Goal: Obtain resource: Obtain resource

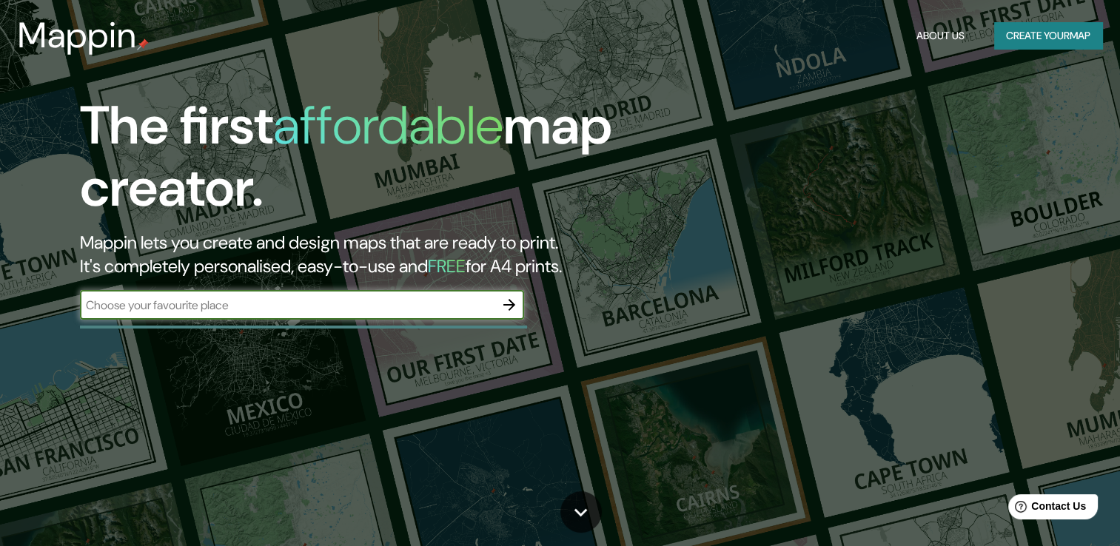
click at [178, 310] on input "text" at bounding box center [287, 305] width 415 height 17
type input "México"
click at [503, 298] on icon "button" at bounding box center [509, 305] width 18 height 18
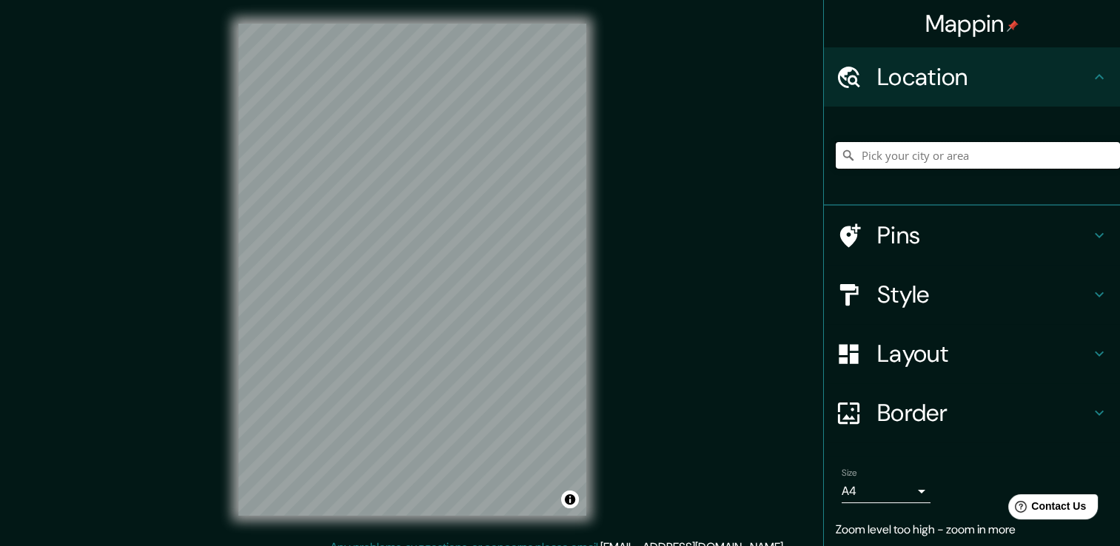
click at [882, 150] on input "Pick your city or area" at bounding box center [978, 155] width 284 height 27
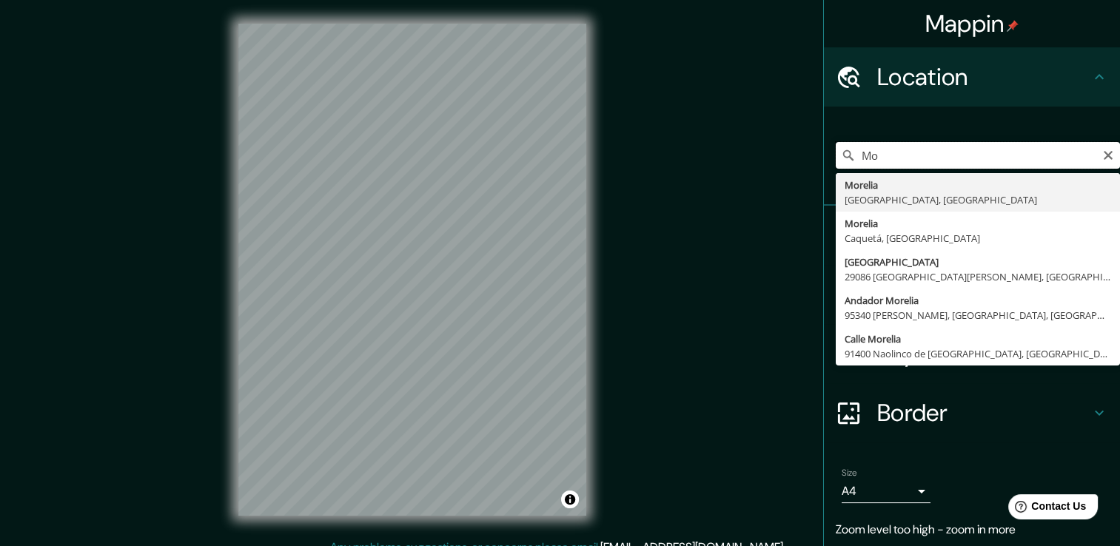
type input "M"
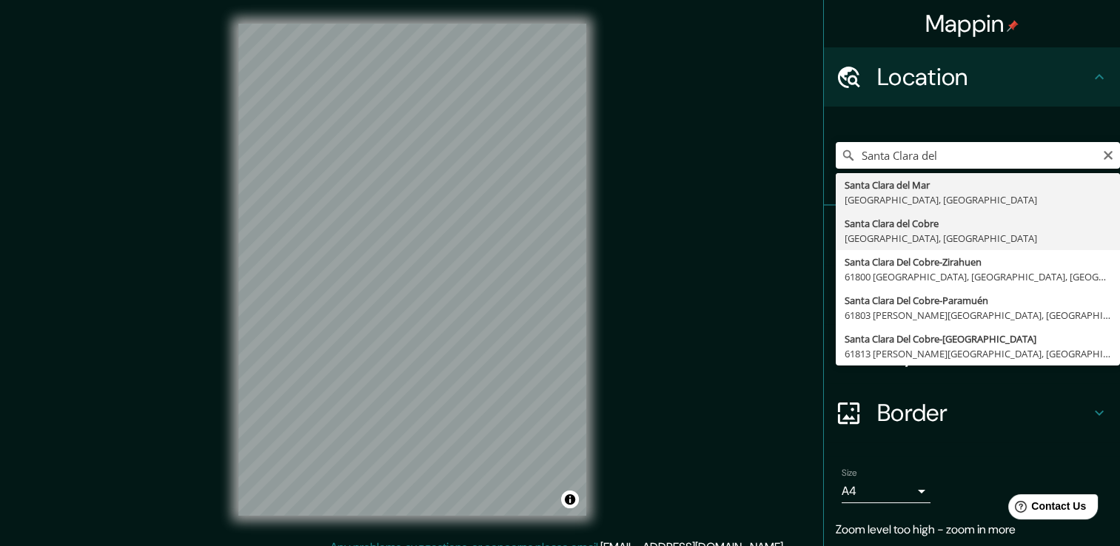
type input "Santa Clara del Cobre, Michoacán, México"
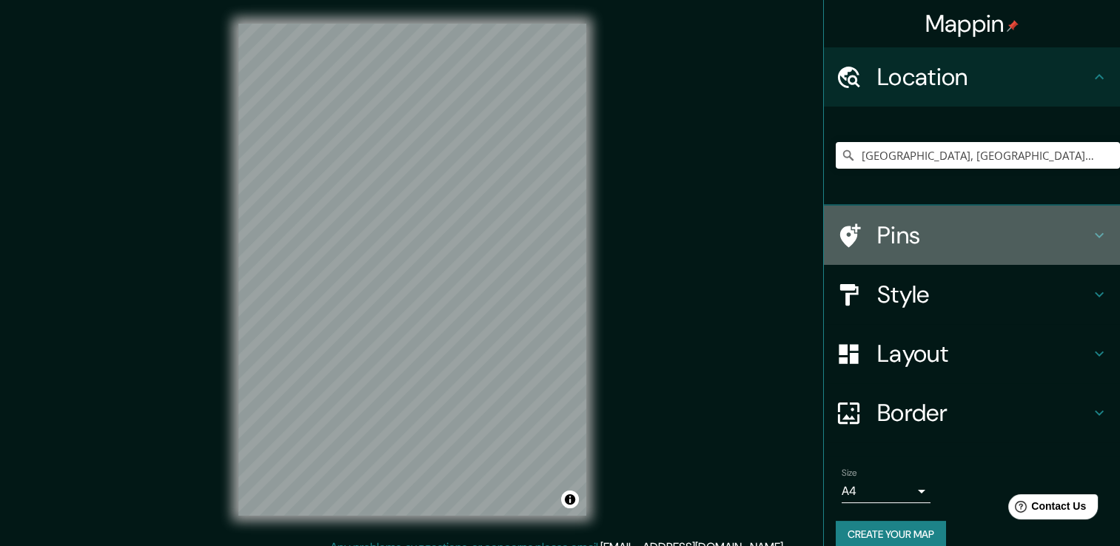
click at [1091, 236] on icon at bounding box center [1100, 236] width 18 height 18
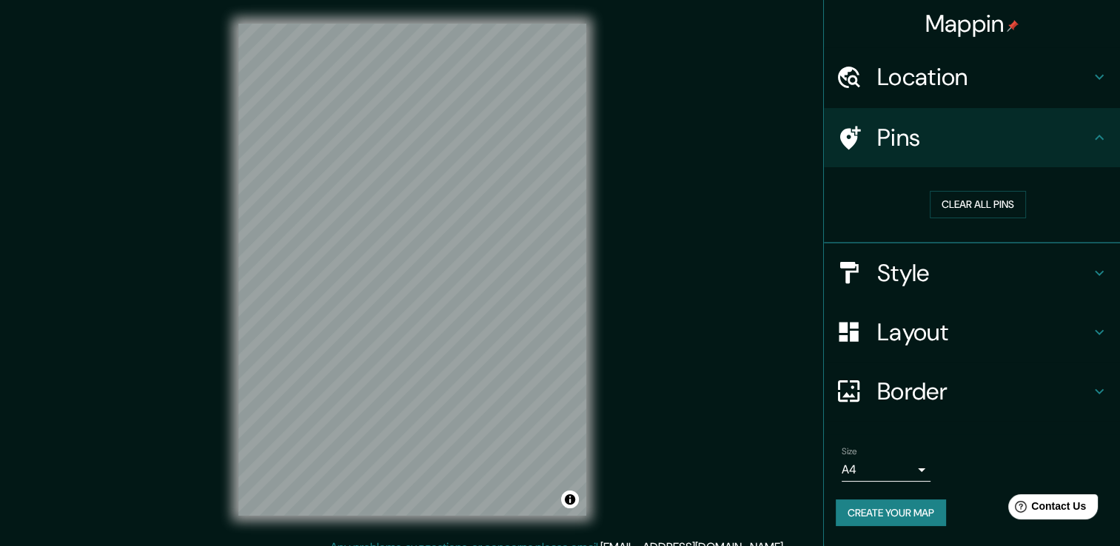
click at [897, 145] on h4 "Pins" at bounding box center [983, 138] width 213 height 30
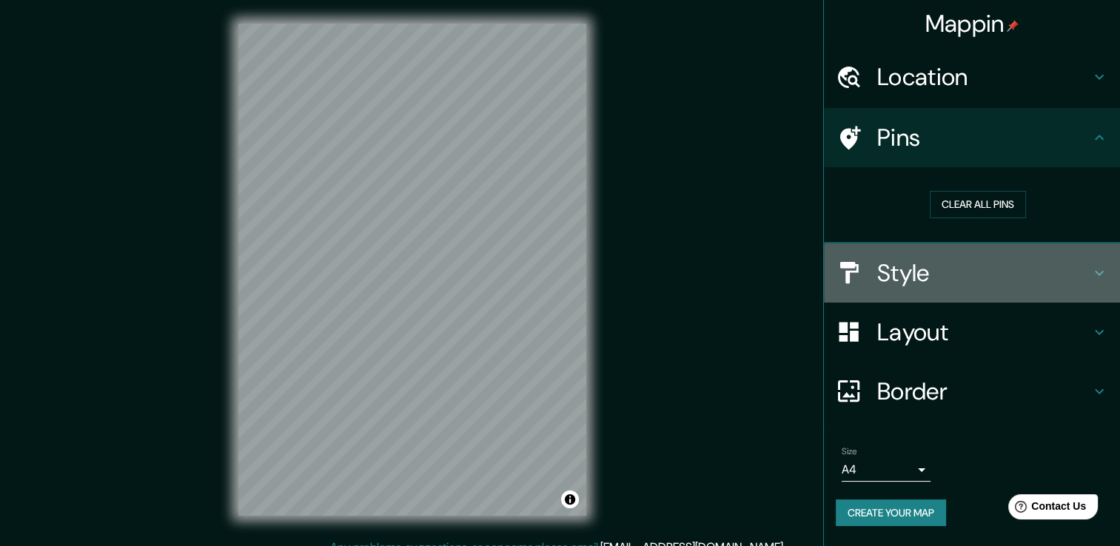
click at [1093, 274] on icon at bounding box center [1100, 273] width 18 height 18
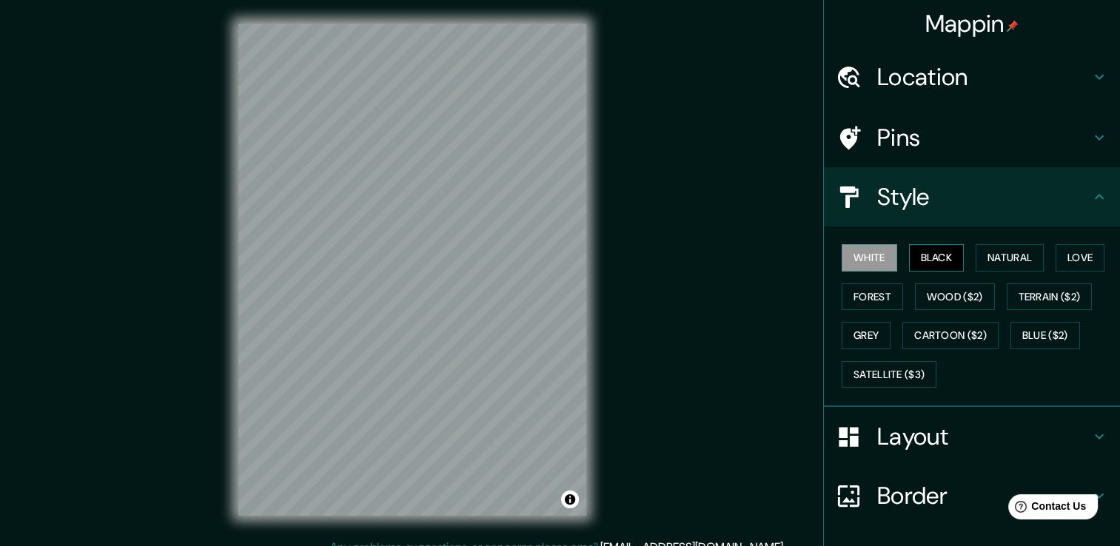
click at [917, 256] on button "Black" at bounding box center [937, 257] width 56 height 27
click at [983, 258] on button "Natural" at bounding box center [1010, 257] width 68 height 27
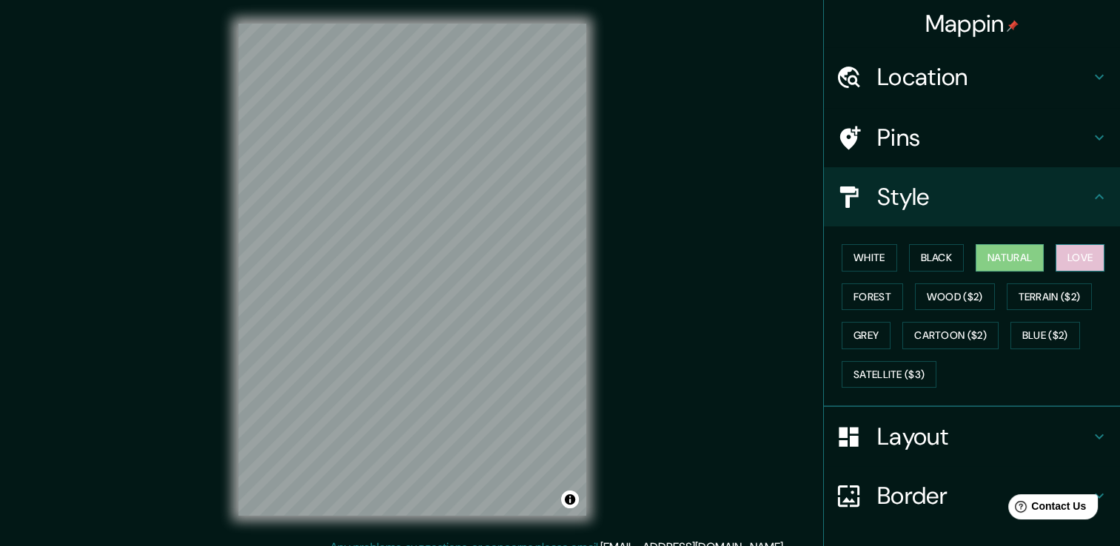
click at [1068, 253] on button "Love" at bounding box center [1080, 257] width 49 height 27
click at [871, 298] on button "Forest" at bounding box center [872, 297] width 61 height 27
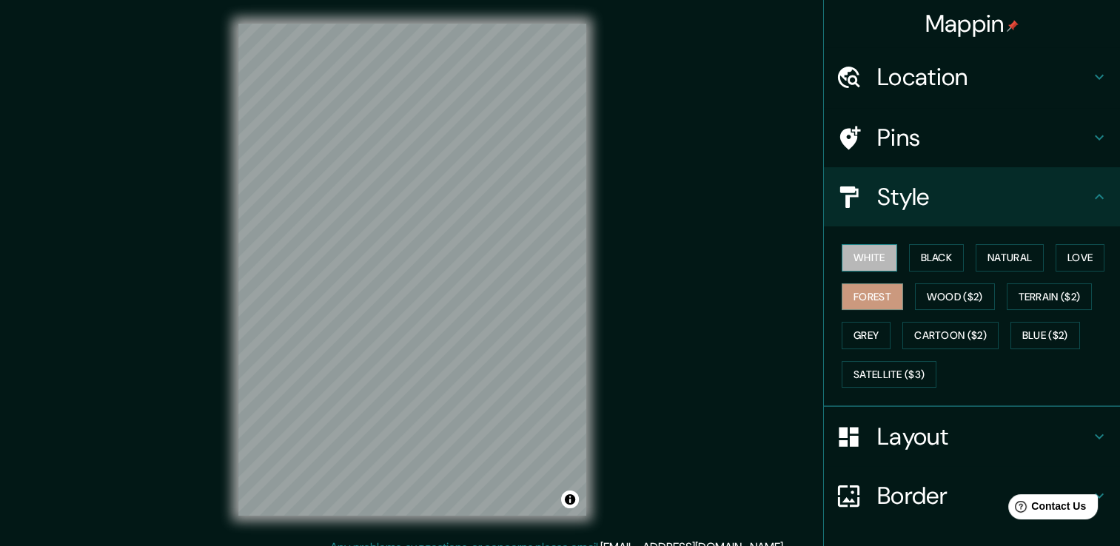
click at [859, 257] on button "White" at bounding box center [870, 257] width 56 height 27
click at [1091, 192] on icon at bounding box center [1100, 197] width 18 height 18
click at [1091, 196] on icon at bounding box center [1100, 197] width 18 height 18
click at [1091, 428] on icon at bounding box center [1100, 437] width 18 height 18
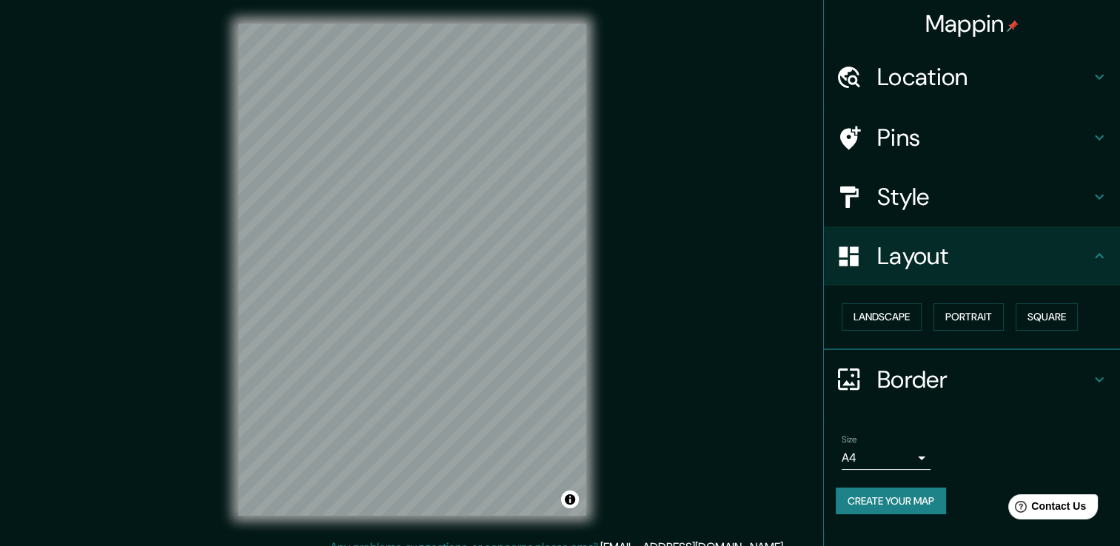
scroll to position [16, 0]
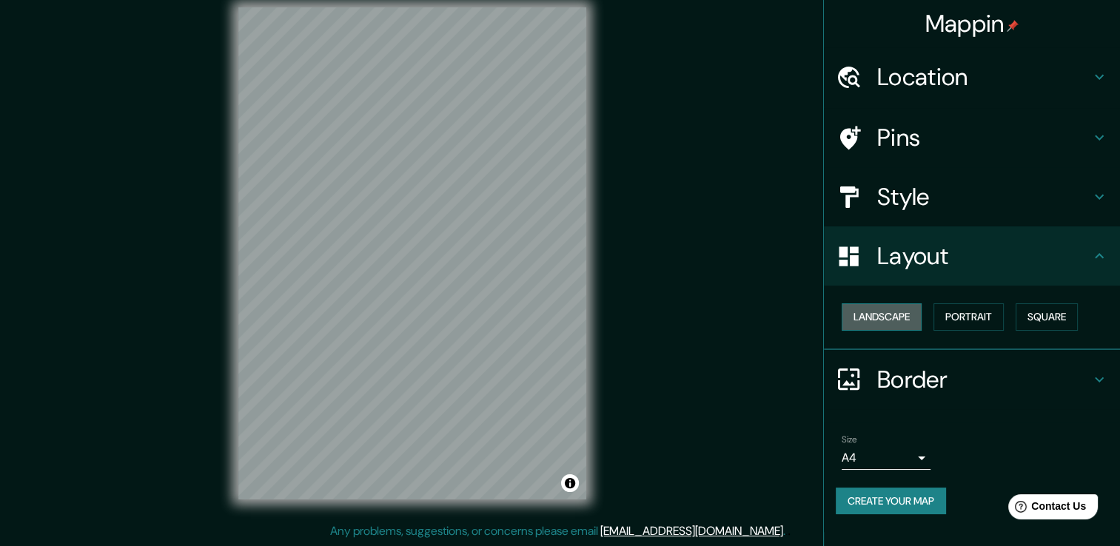
click at [885, 318] on button "Landscape" at bounding box center [882, 317] width 80 height 27
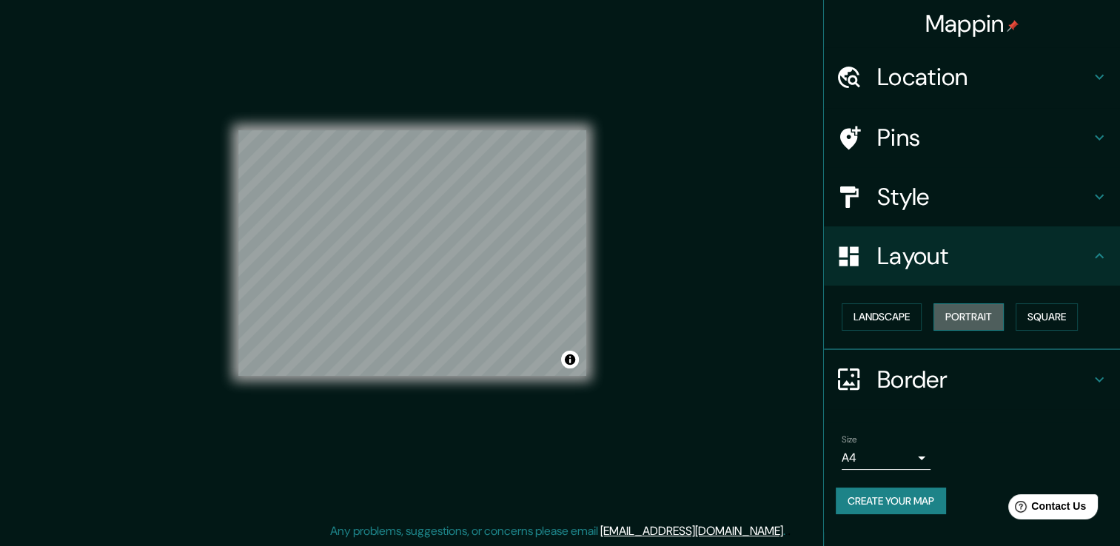
click at [980, 318] on button "Portrait" at bounding box center [969, 317] width 70 height 27
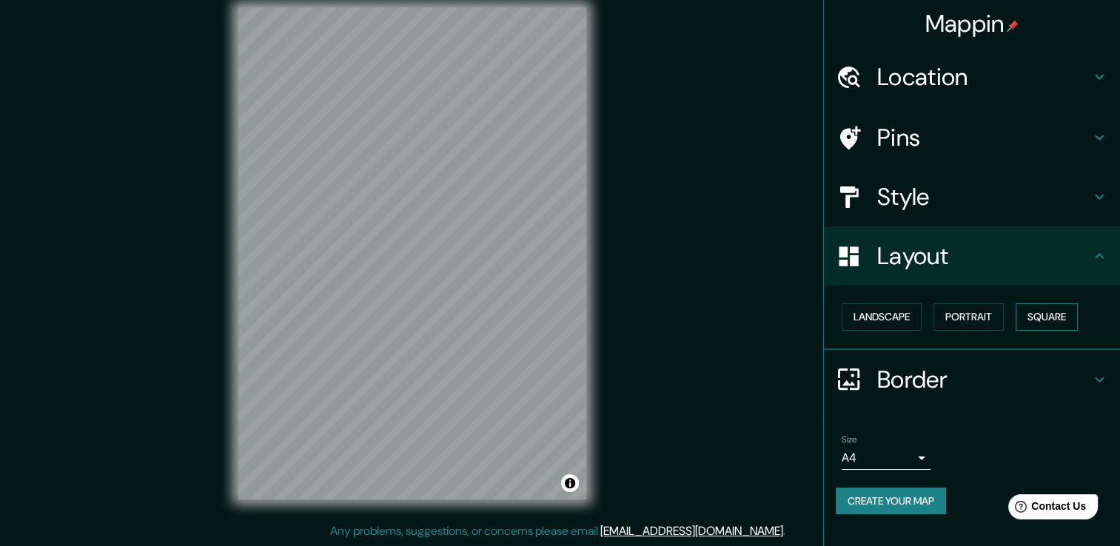
click at [1059, 315] on button "Square" at bounding box center [1047, 317] width 62 height 27
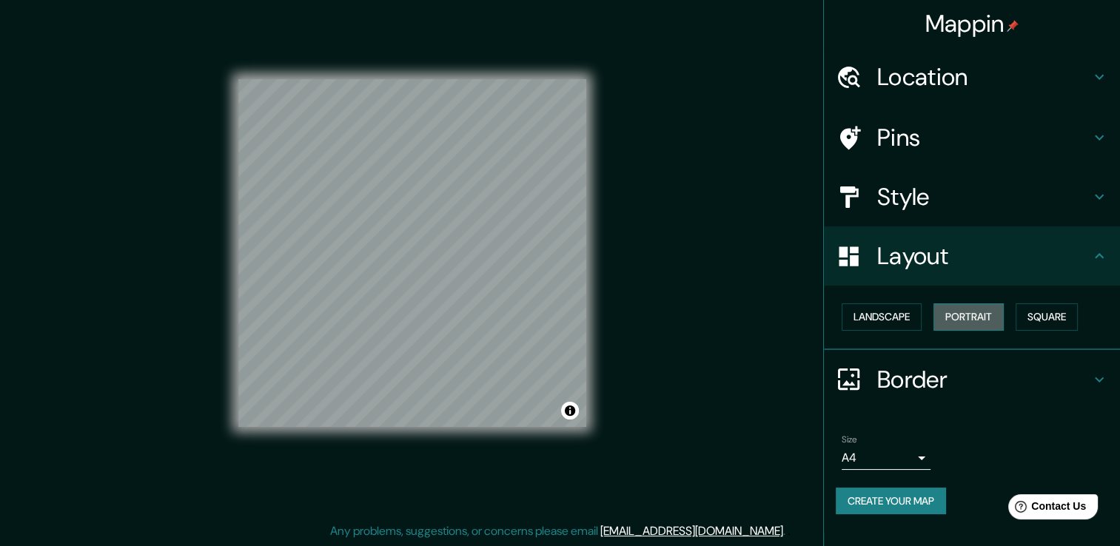
click at [973, 310] on button "Portrait" at bounding box center [969, 317] width 70 height 27
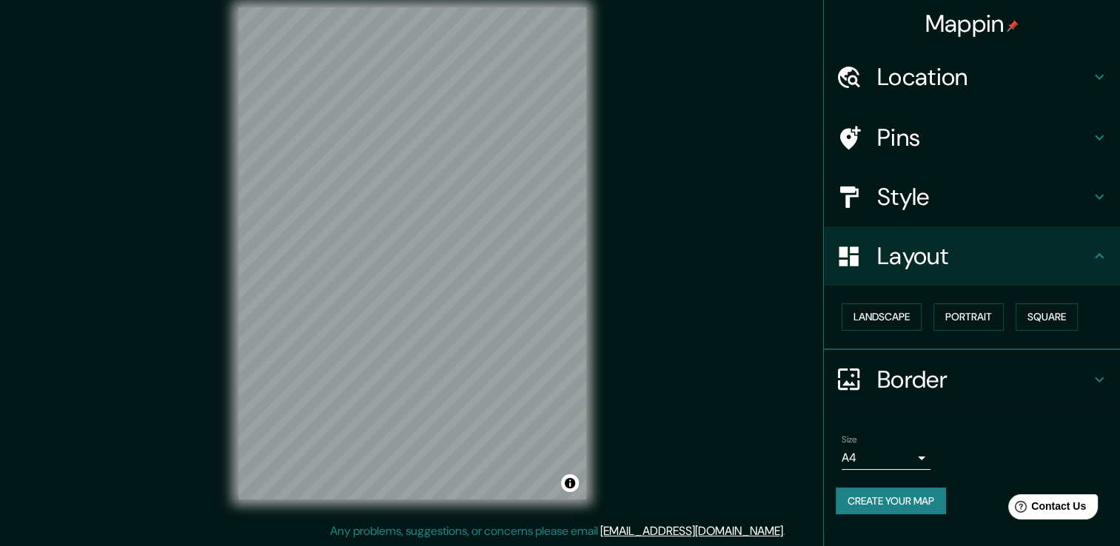
click at [912, 457] on body "Mappin Location Santa Clara del Cobre, Michoacán, México Pins Style Layout Land…" at bounding box center [560, 257] width 1120 height 546
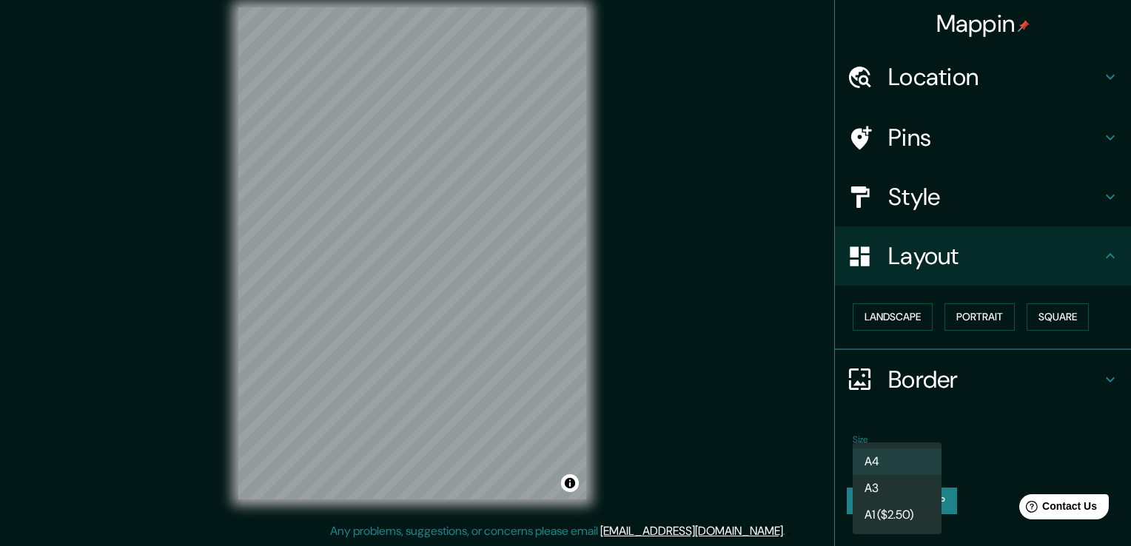
click at [1013, 446] on div at bounding box center [565, 273] width 1131 height 546
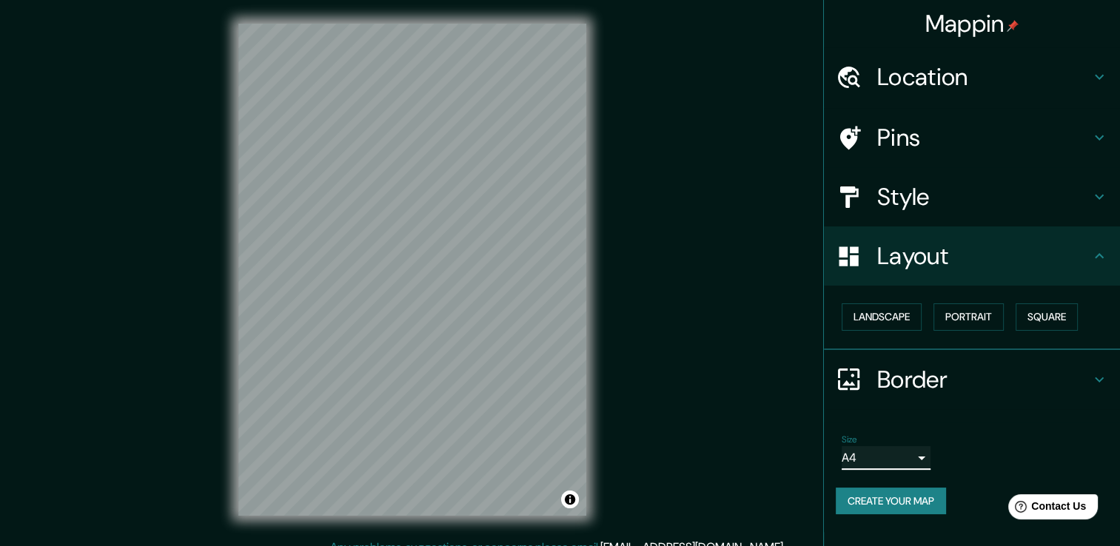
scroll to position [0, 0]
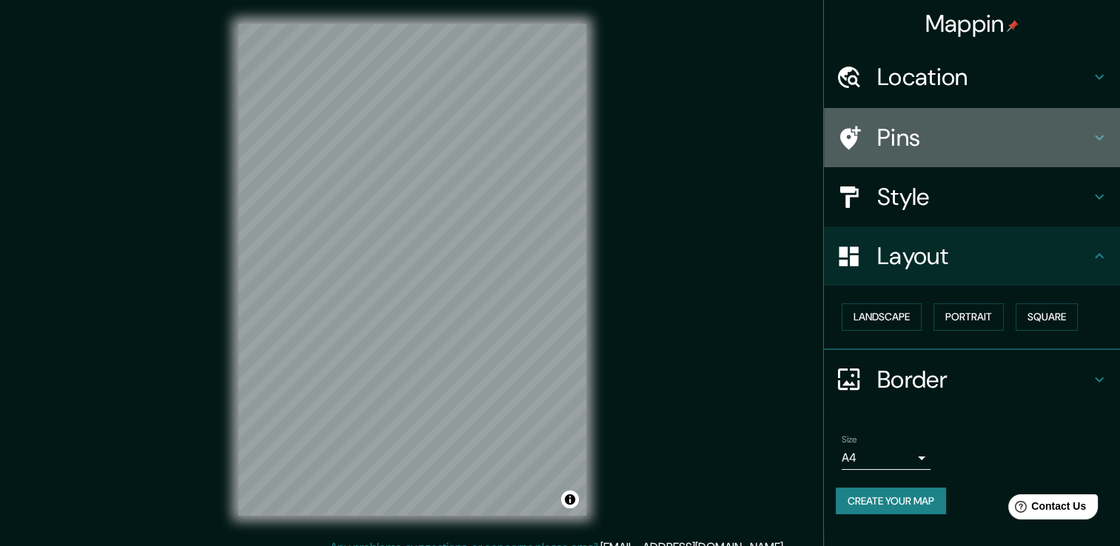
click at [959, 126] on h4 "Pins" at bounding box center [983, 138] width 213 height 30
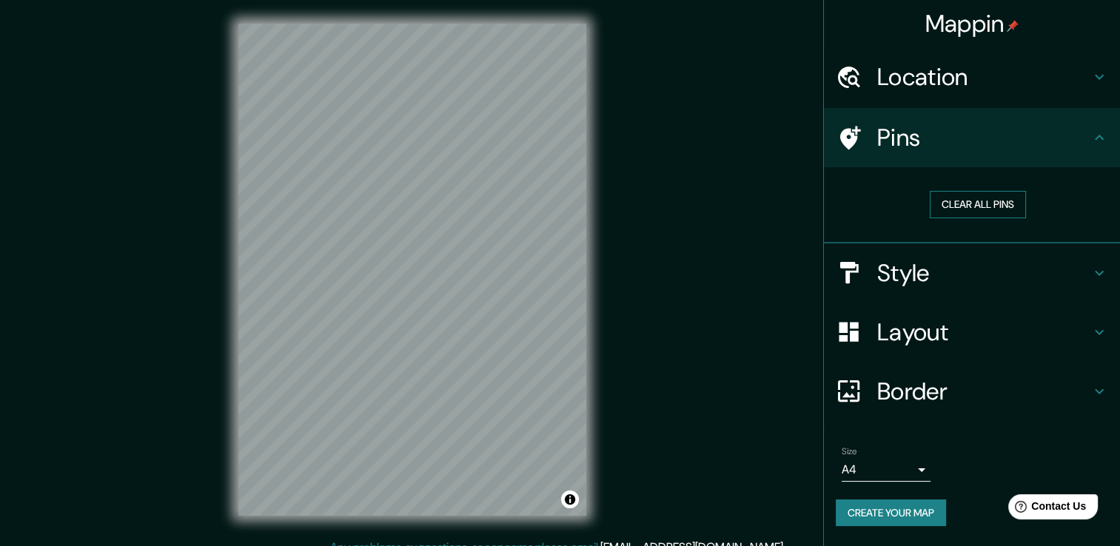
click at [989, 207] on button "Clear all pins" at bounding box center [978, 204] width 96 height 27
click at [867, 135] on div at bounding box center [856, 138] width 41 height 26
click at [916, 516] on button "Create your map" at bounding box center [891, 513] width 110 height 27
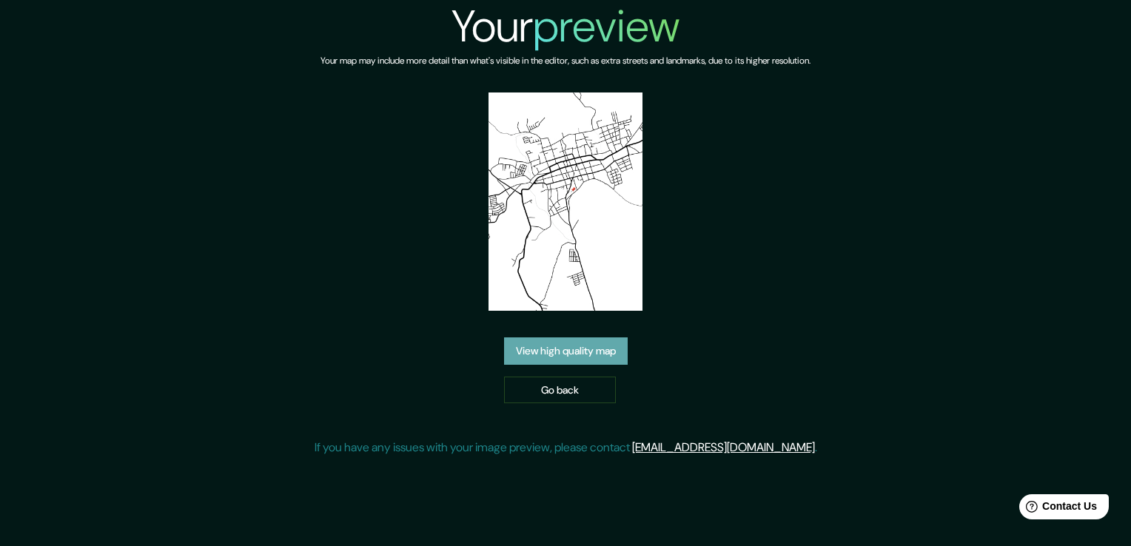
click at [560, 338] on link "View high quality map" at bounding box center [566, 351] width 124 height 27
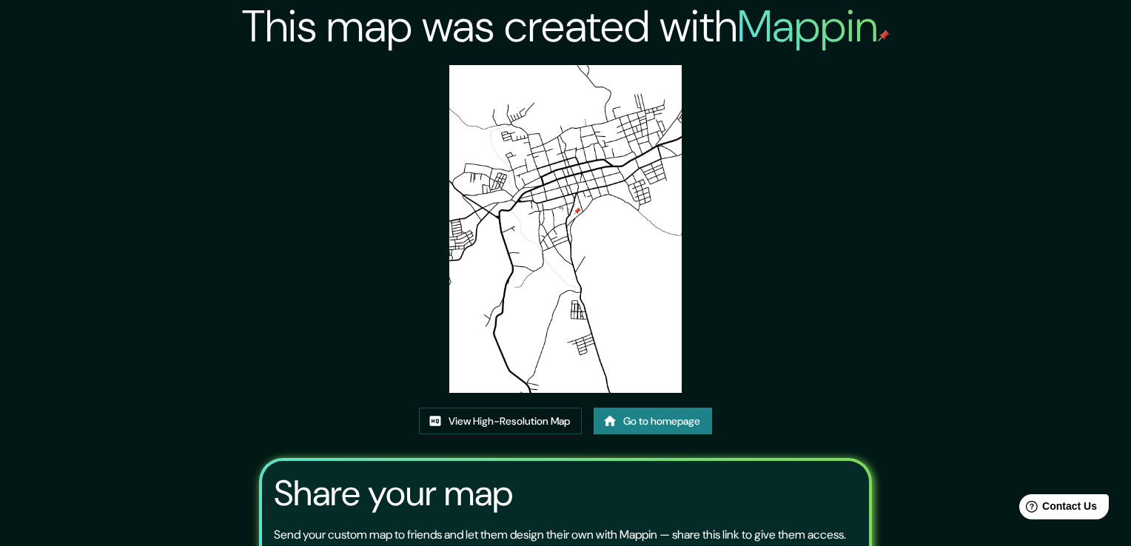
click at [498, 408] on link "View High-Resolution Map" at bounding box center [500, 421] width 163 height 27
